Goal: Task Accomplishment & Management: Manage account settings

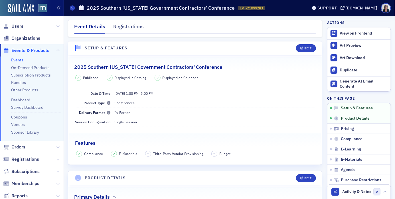
scroll to position [1, 0]
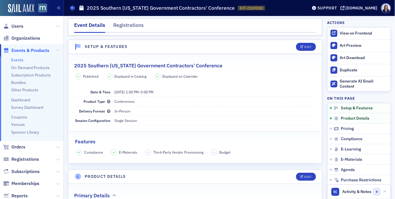
click at [41, 50] on span "Events & Products" at bounding box center [30, 50] width 38 height 6
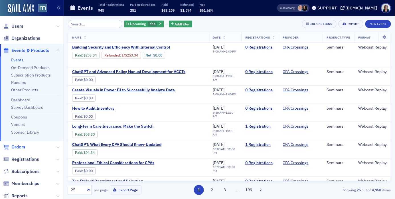
click at [22, 146] on span "Orders" at bounding box center [18, 147] width 14 height 6
